Goal: Information Seeking & Learning: Learn about a topic

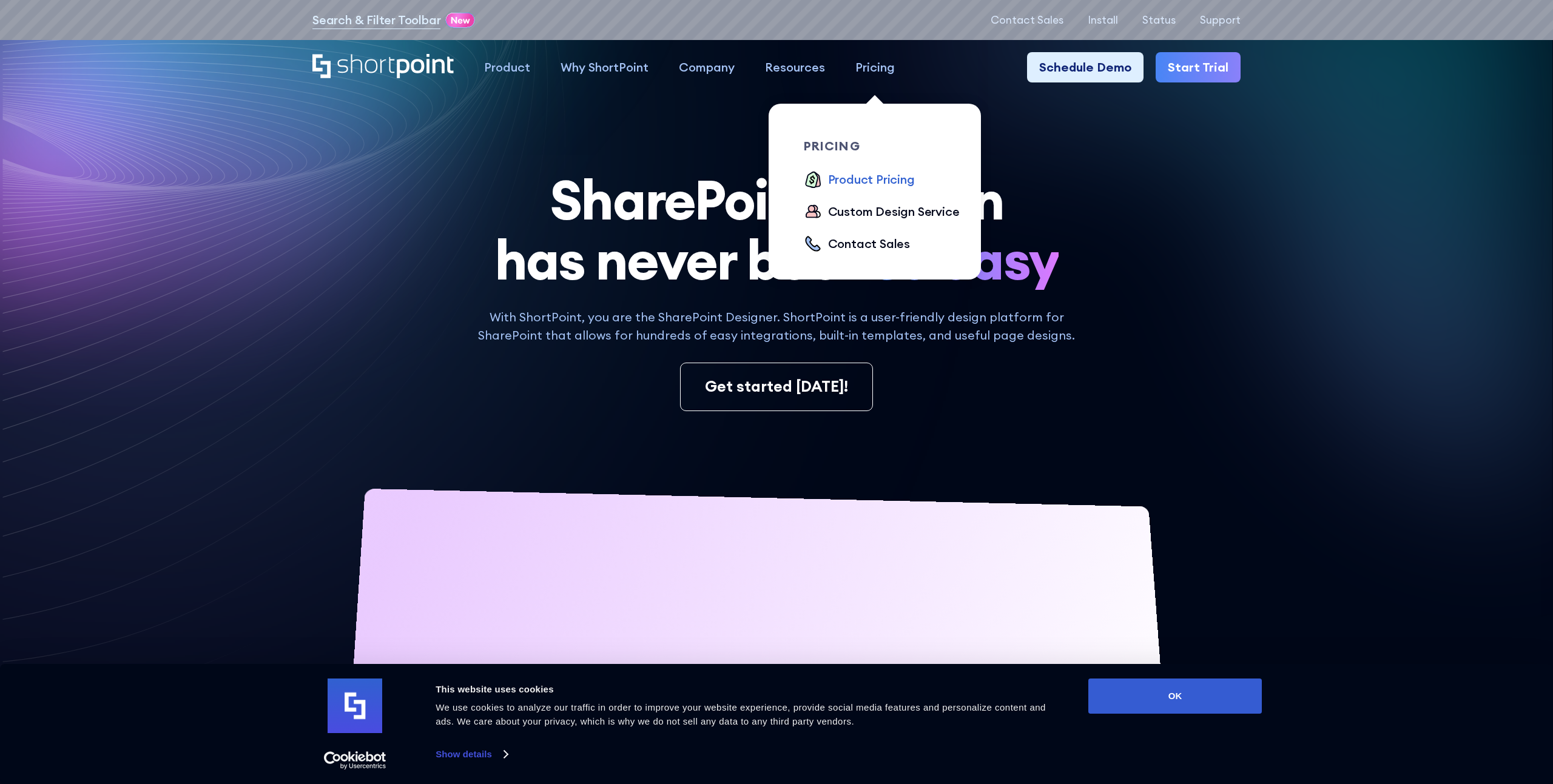
click at [886, 185] on div "Product Pricing" at bounding box center [871, 180] width 87 height 18
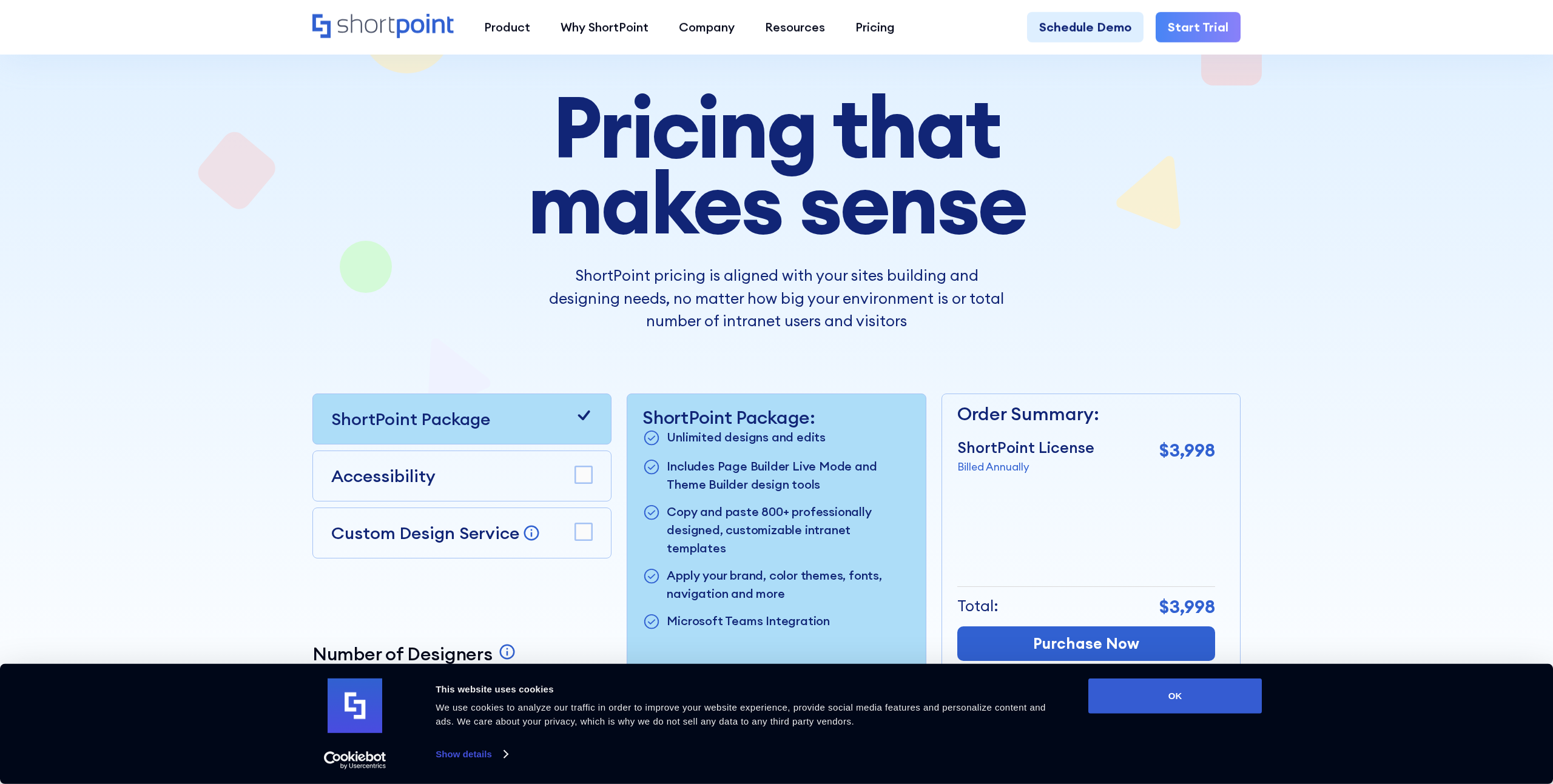
scroll to position [207, 0]
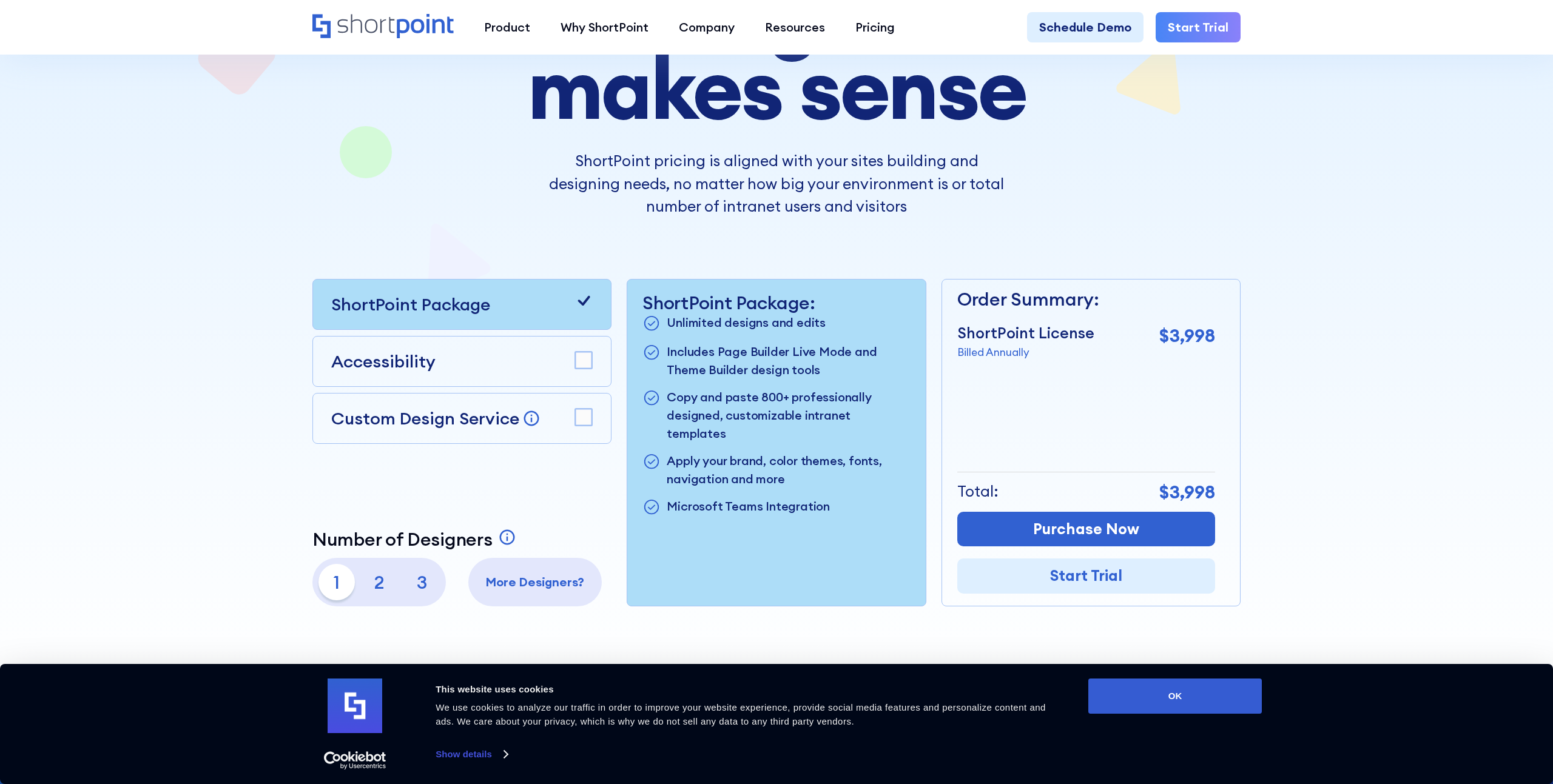
click at [580, 362] on rect at bounding box center [584, 360] width 17 height 17
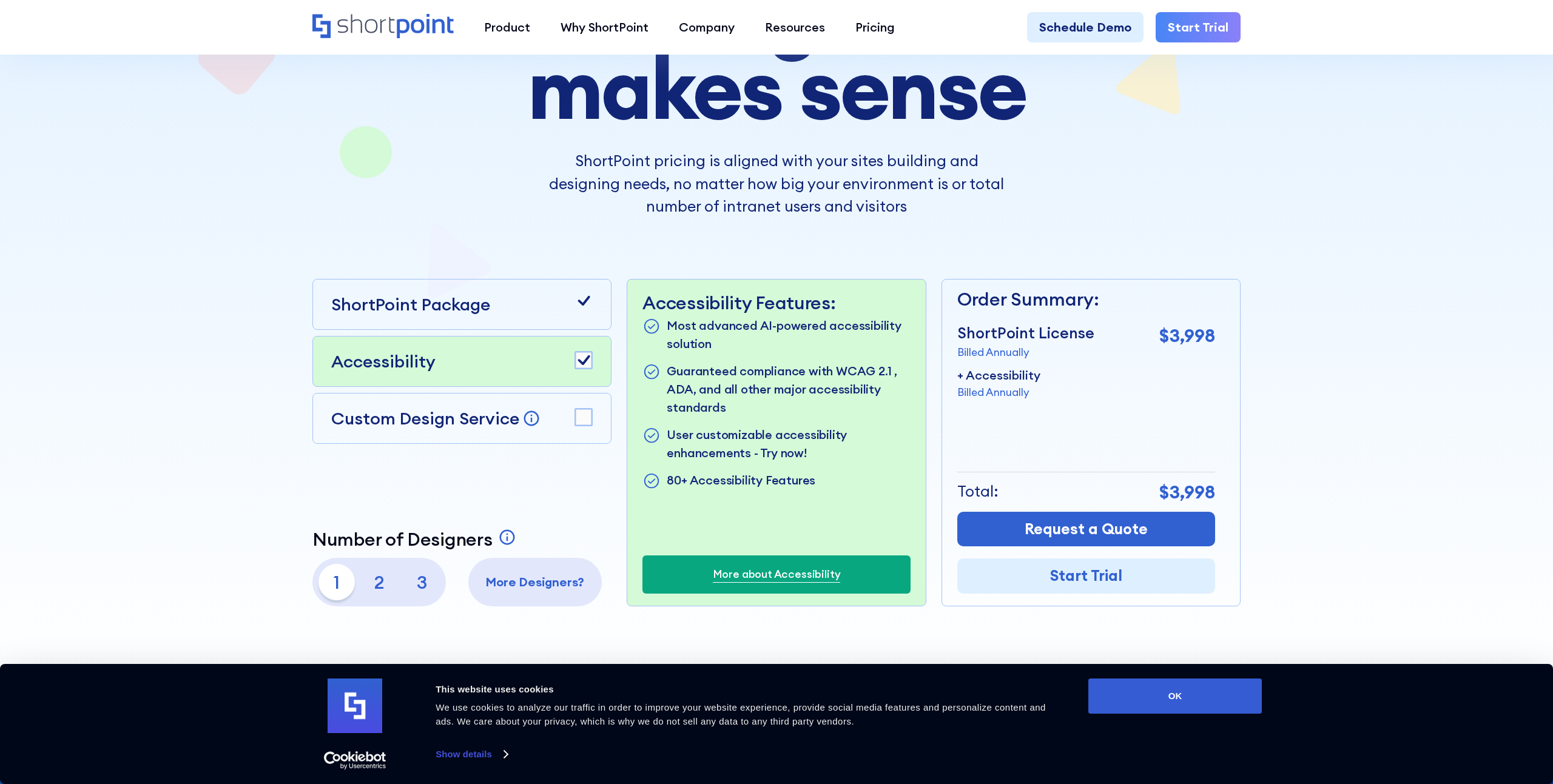
click at [581, 363] on icon at bounding box center [584, 361] width 13 height 10
click at [584, 422] on rect at bounding box center [584, 417] width 17 height 17
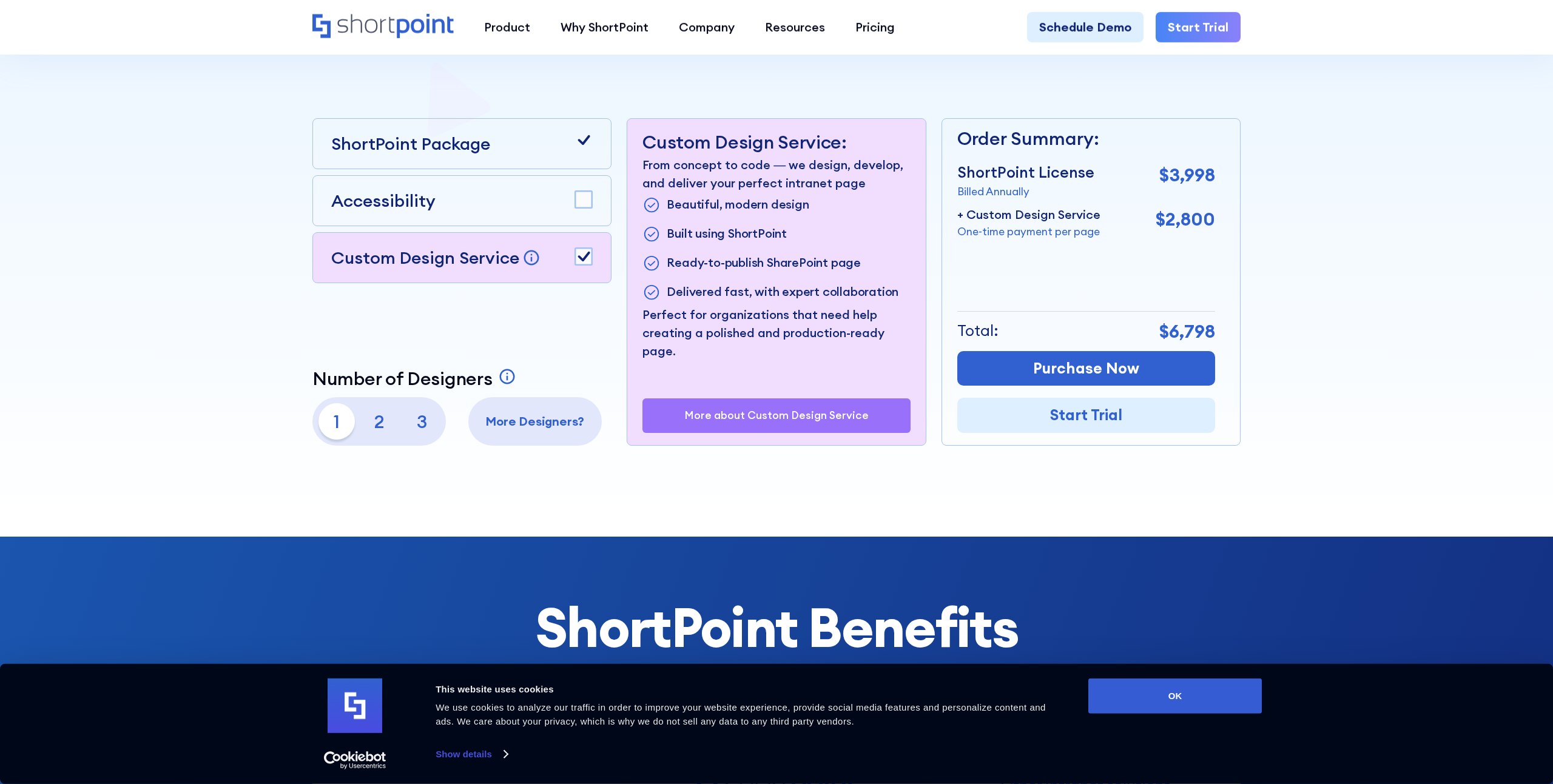
scroll to position [346, 0]
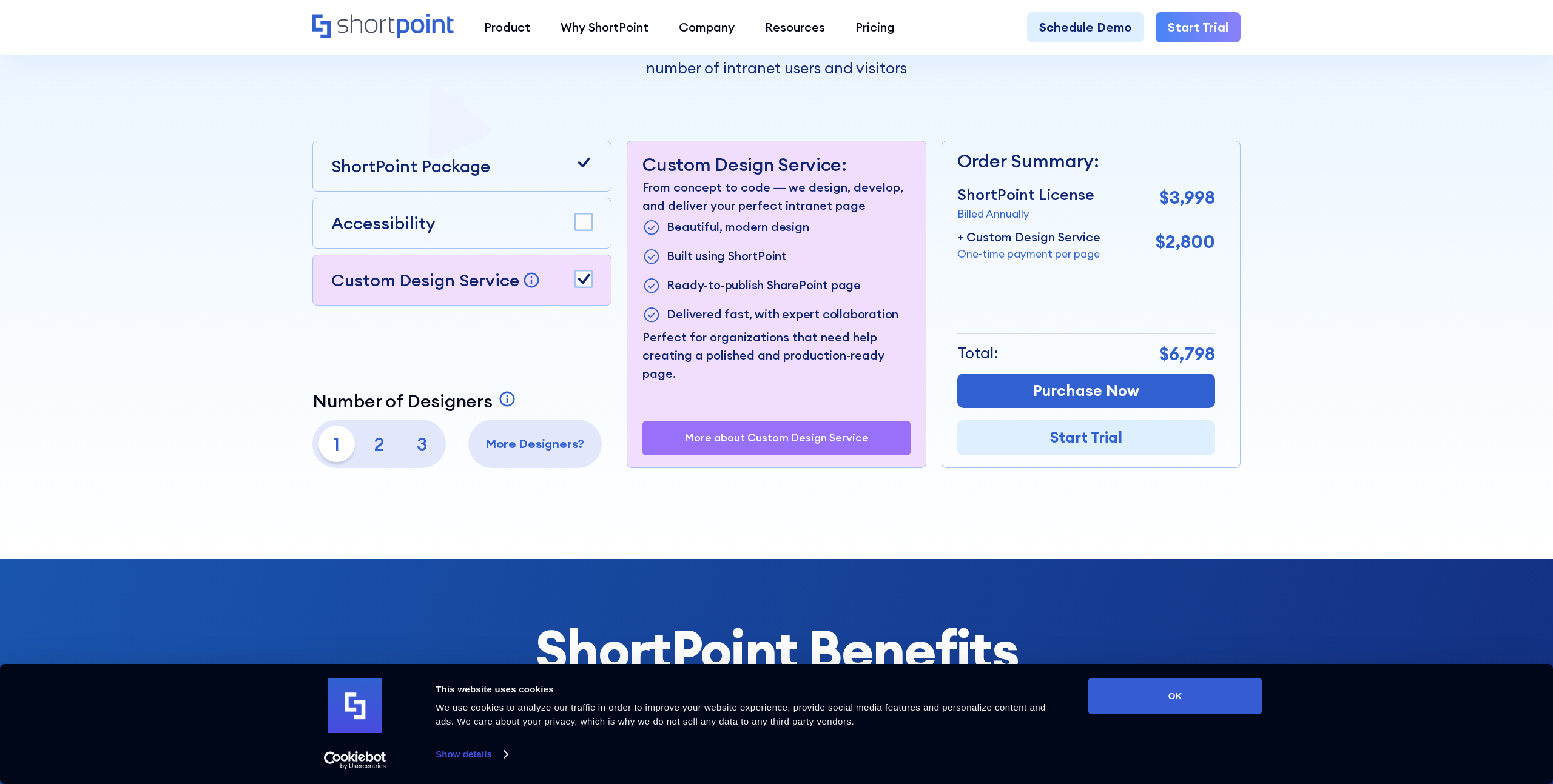
click at [380, 443] on p "2" at bounding box center [379, 444] width 37 height 37
click at [339, 443] on p "1" at bounding box center [337, 444] width 37 height 37
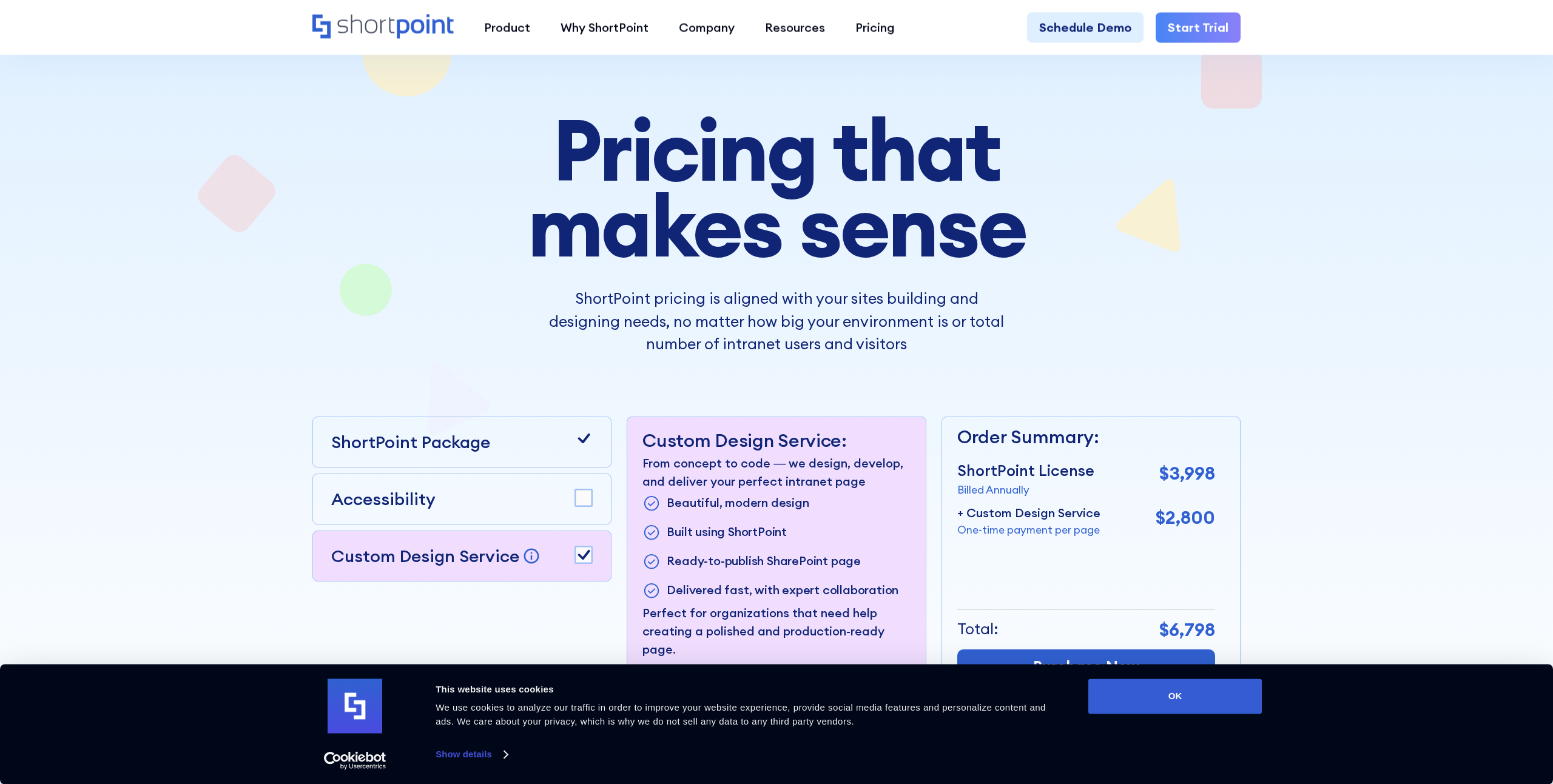
scroll to position [69, 0]
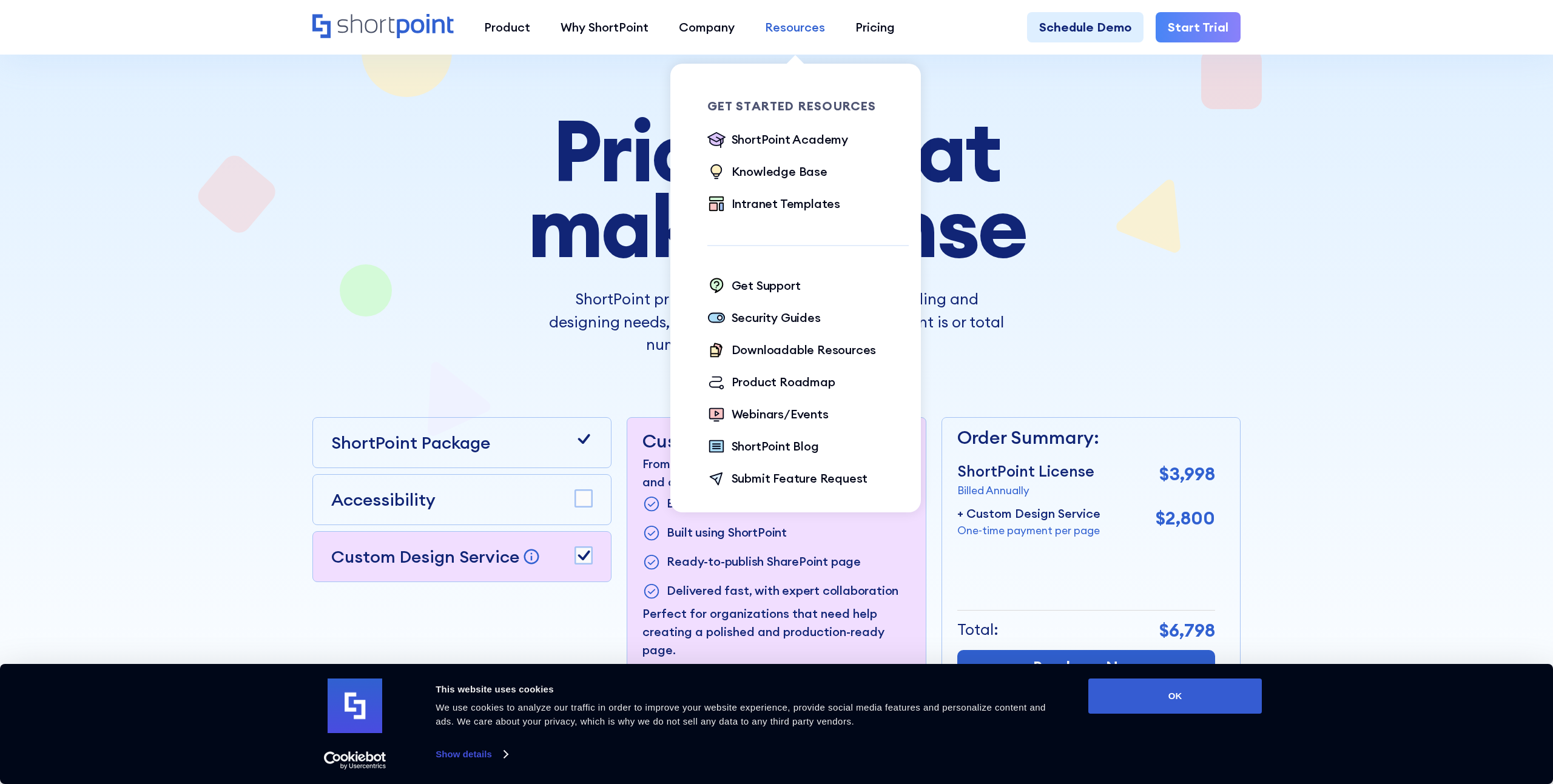
click at [796, 30] on div "Resources" at bounding box center [795, 28] width 60 height 18
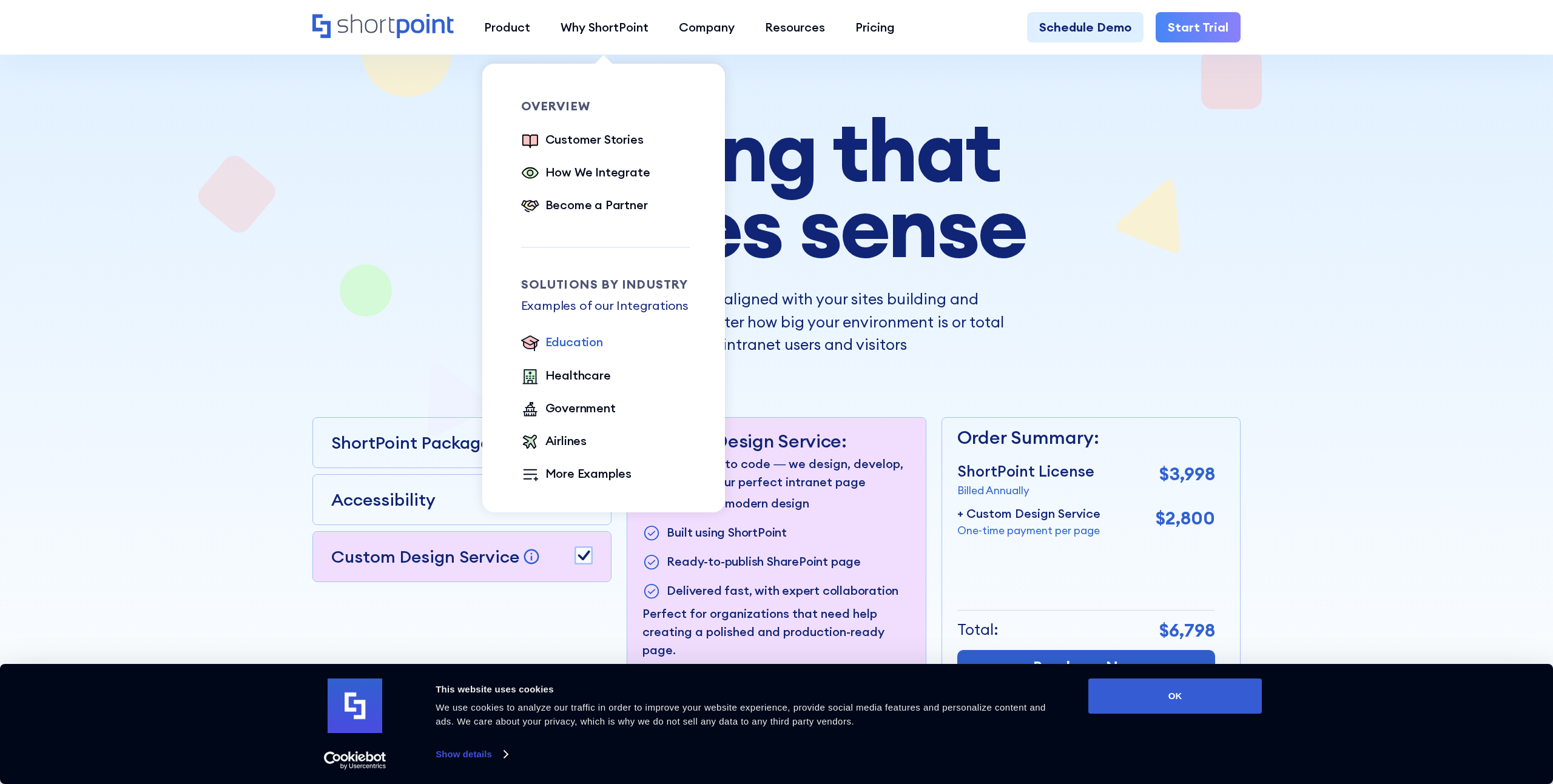
click at [564, 346] on div "Education" at bounding box center [574, 342] width 58 height 18
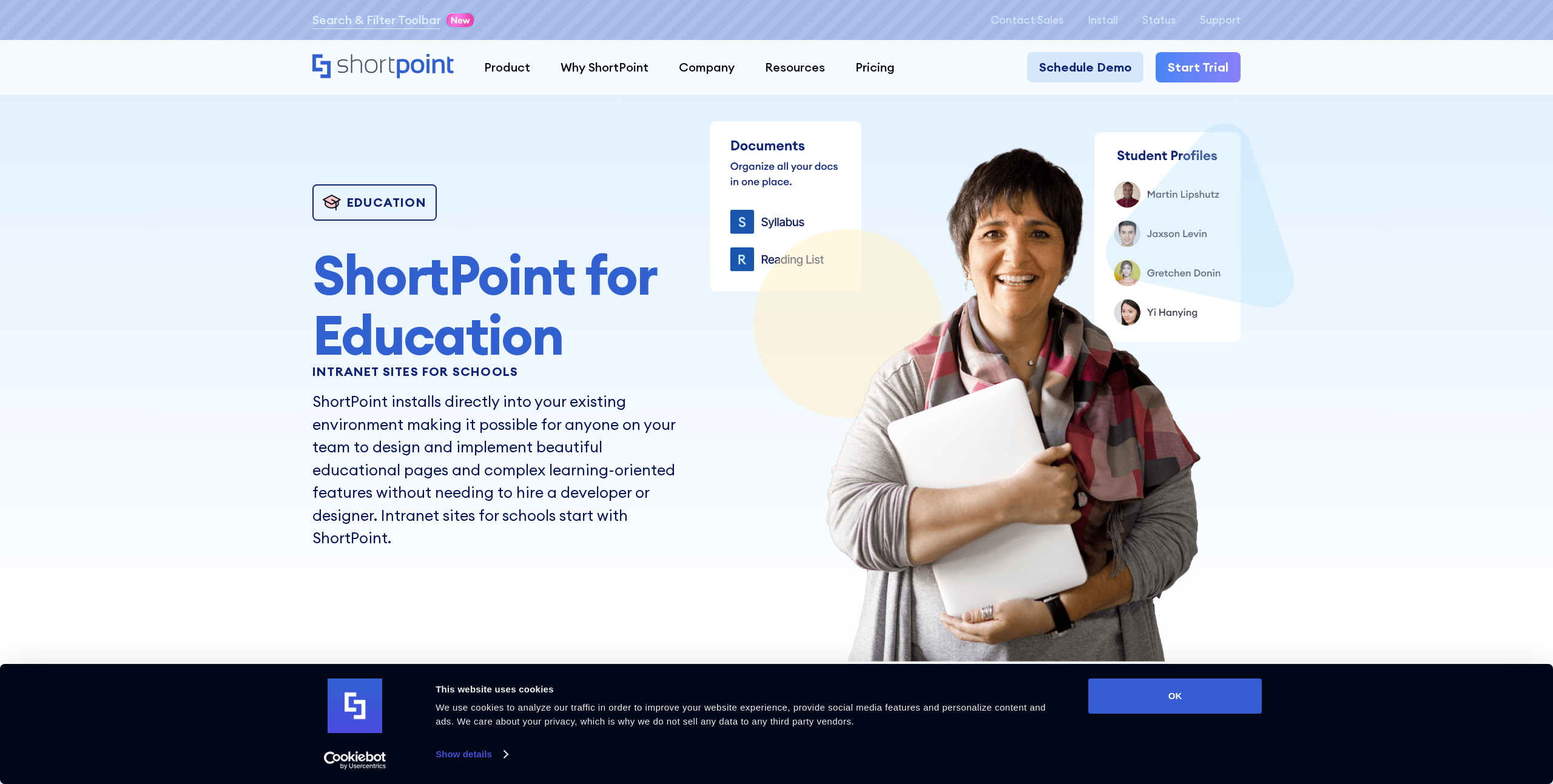
click at [1107, 65] on link "Schedule Demo" at bounding box center [1084, 67] width 116 height 30
